Goal: Check status: Check status

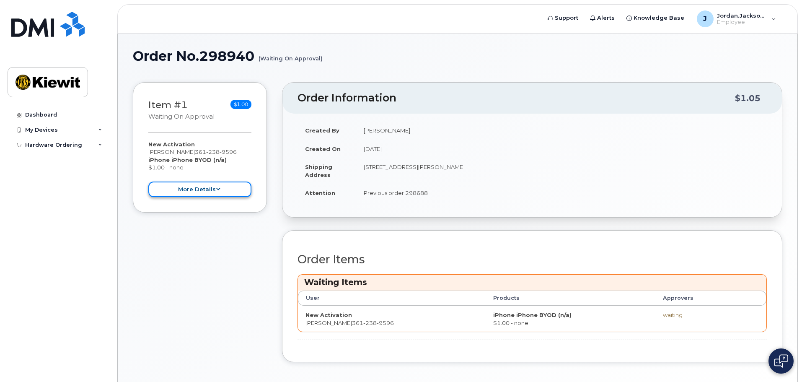
click at [229, 193] on button "more details" at bounding box center [199, 189] width 103 height 16
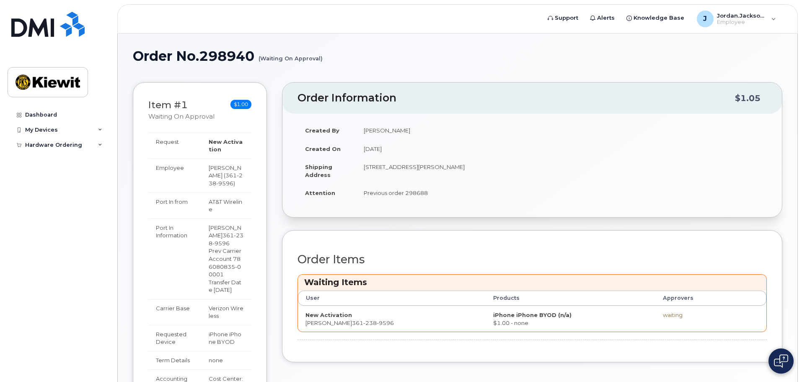
click at [429, 40] on div "Order No.298940 (Waiting On Approval) × Share This Order If you want to allow o…" at bounding box center [458, 346] width 680 height 625
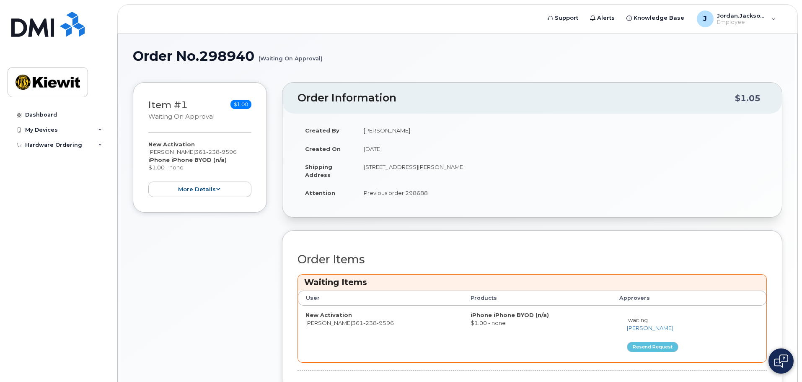
click at [190, 197] on div "Item #1 Waiting On Approval $1.00 New Activation Jordan Jackson 361 238 9596 iP…" at bounding box center [200, 147] width 134 height 130
click at [191, 191] on button "more details" at bounding box center [199, 189] width 103 height 16
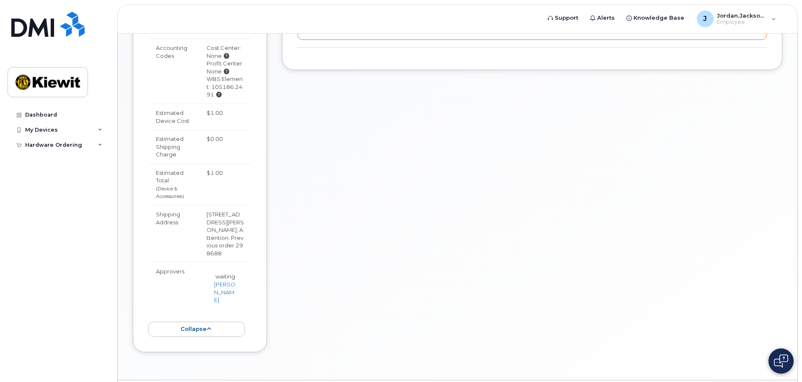
scroll to position [335, 0]
